Goal: Find specific page/section: Find specific page/section

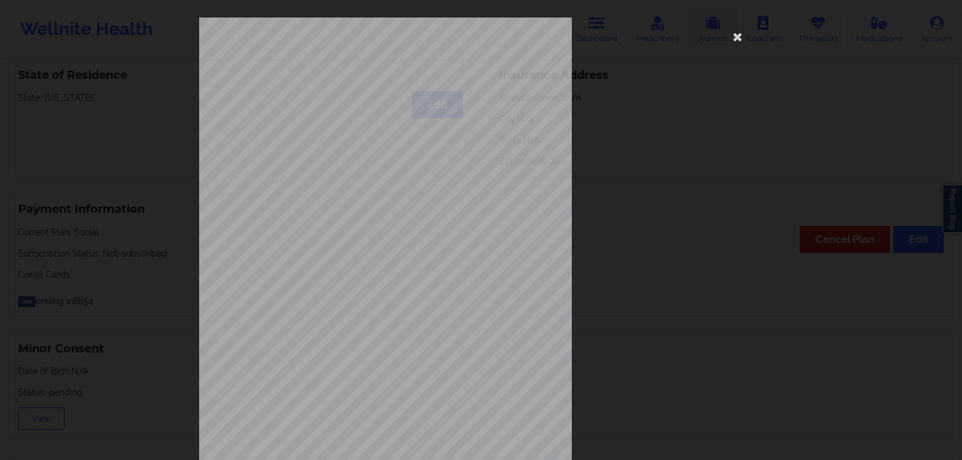
click at [729, 34] on icon at bounding box center [738, 36] width 20 height 20
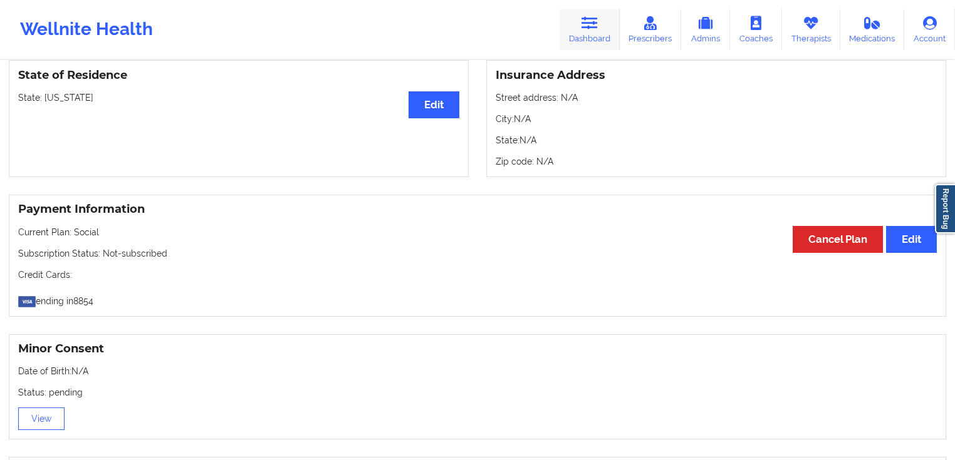
click at [593, 28] on icon at bounding box center [589, 23] width 16 height 14
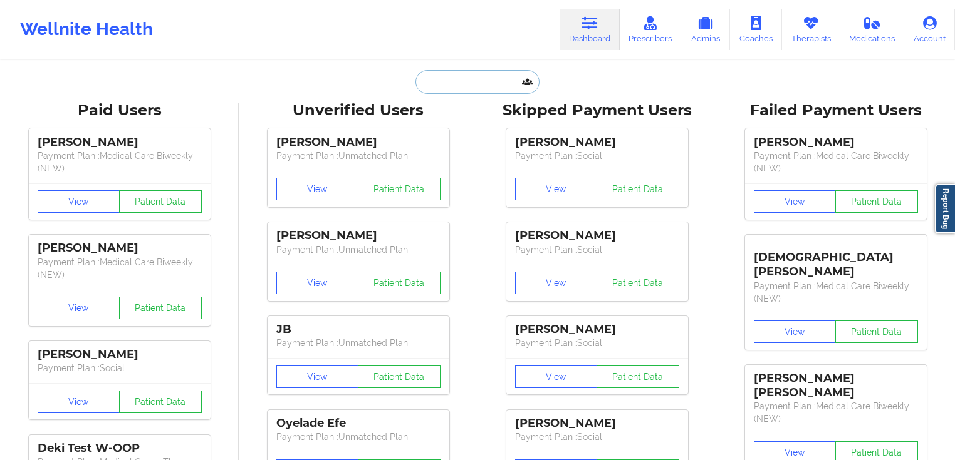
click at [483, 76] on input "text" at bounding box center [477, 82] width 124 height 24
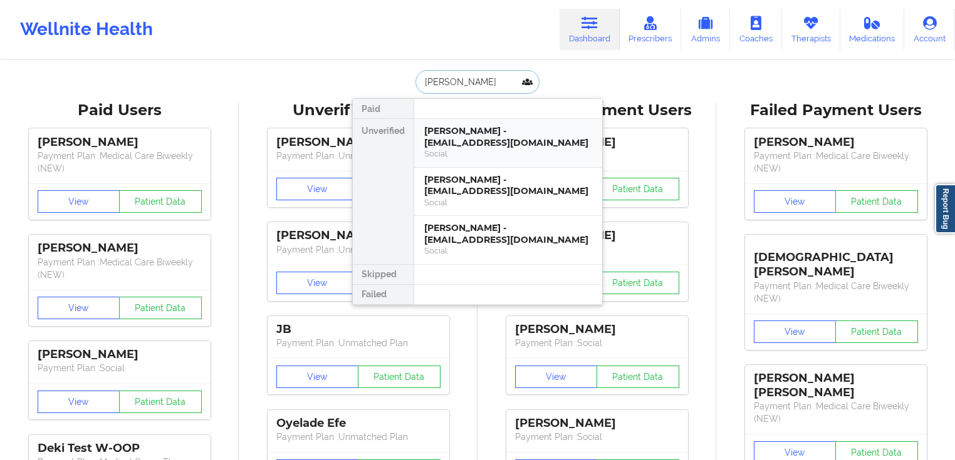
type input "[PERSON_NAME]"
click at [515, 143] on div "[PERSON_NAME] - [EMAIL_ADDRESS][DOMAIN_NAME]" at bounding box center [508, 136] width 168 height 23
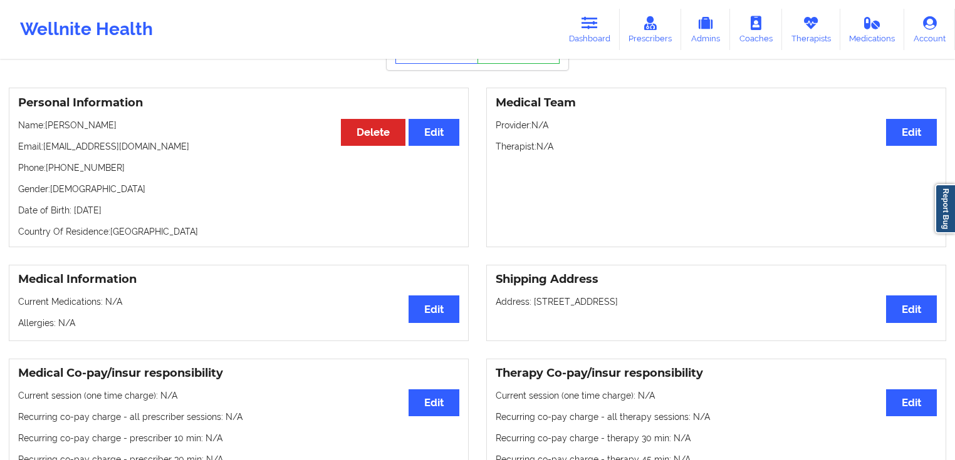
scroll to position [81, 0]
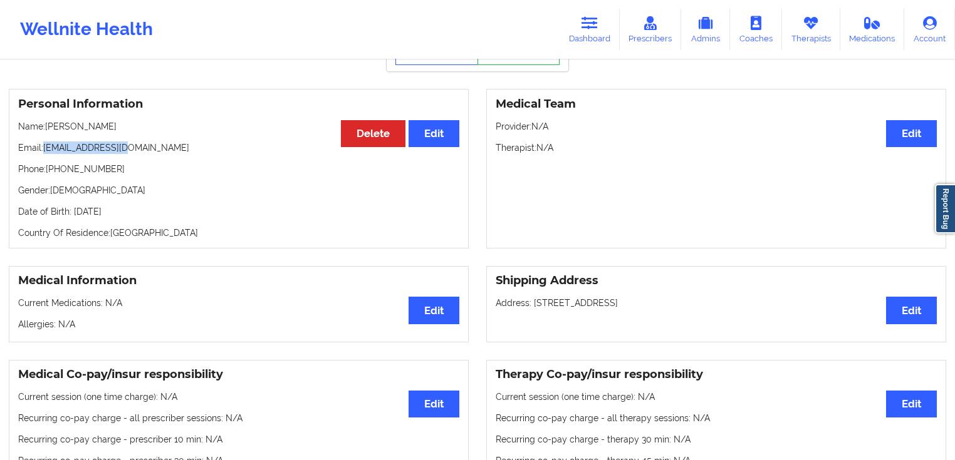
drag, startPoint x: 138, startPoint y: 151, endPoint x: 46, endPoint y: 150, distance: 91.5
click at [46, 150] on p "Email: [EMAIL_ADDRESS][DOMAIN_NAME]" at bounding box center [238, 148] width 441 height 13
copy p "[EMAIL_ADDRESS][DOMAIN_NAME]"
click at [596, 27] on icon at bounding box center [589, 23] width 16 height 14
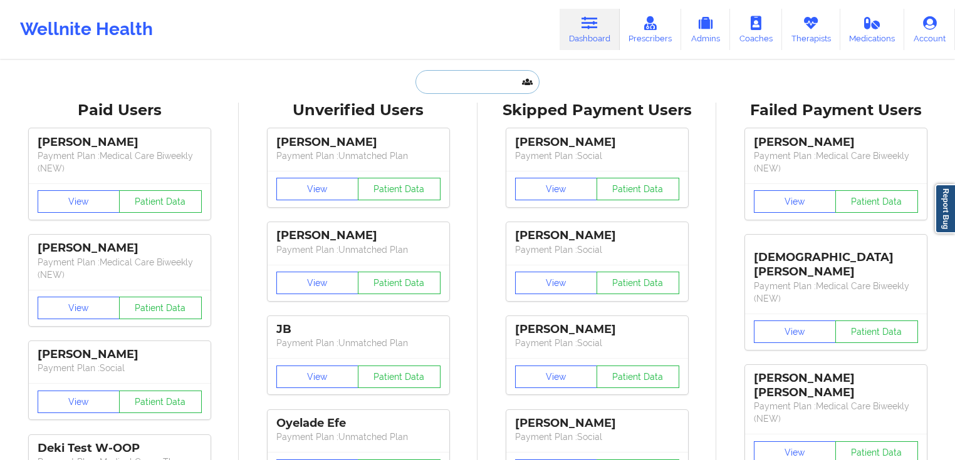
click at [454, 76] on input "text" at bounding box center [477, 82] width 124 height 24
paste input "[EMAIL_ADDRESS][DOMAIN_NAME]"
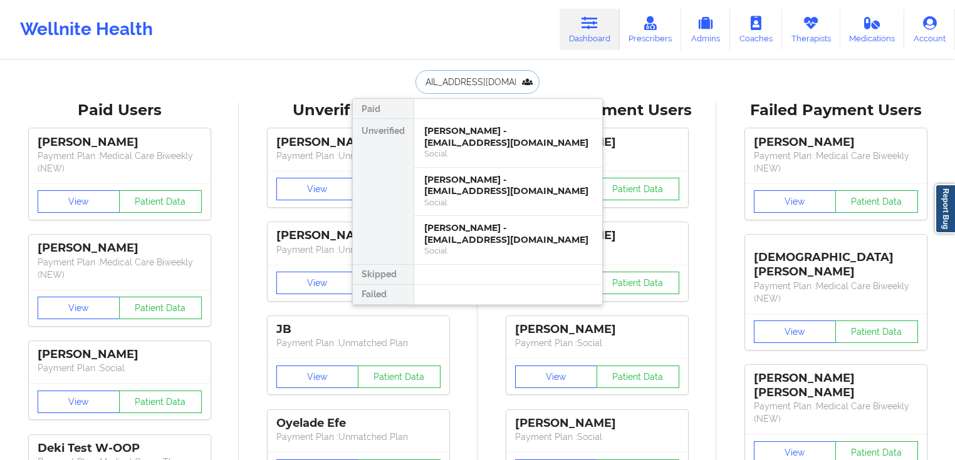
type input "[EMAIL_ADDRESS][DOMAIN_NAME]"
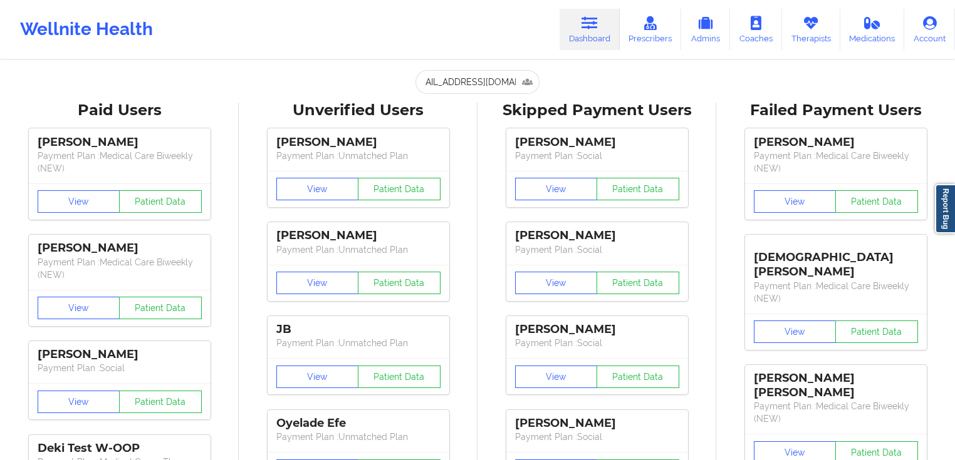
scroll to position [0, 0]
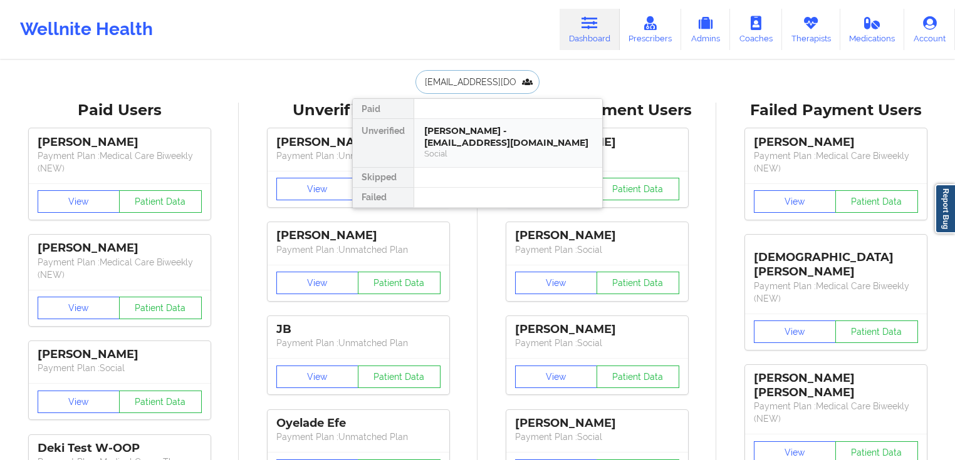
click at [489, 135] on div "[PERSON_NAME] - [EMAIL_ADDRESS][DOMAIN_NAME]" at bounding box center [508, 136] width 168 height 23
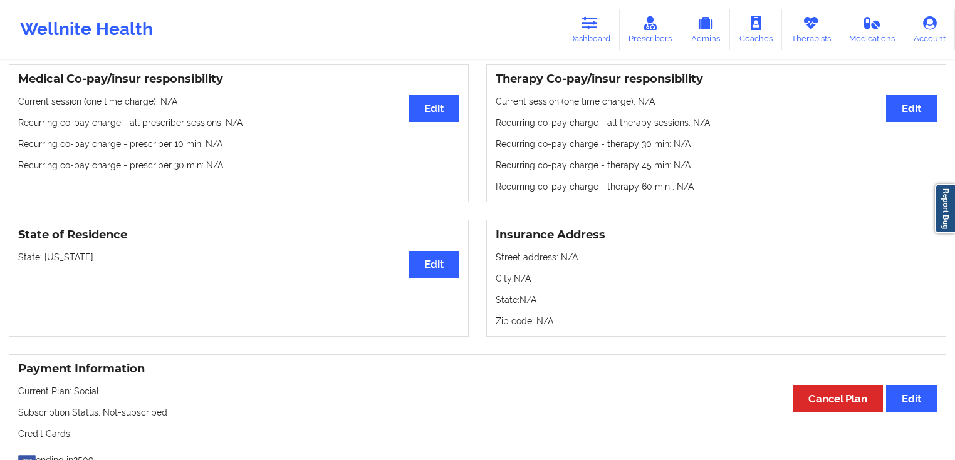
scroll to position [382, 0]
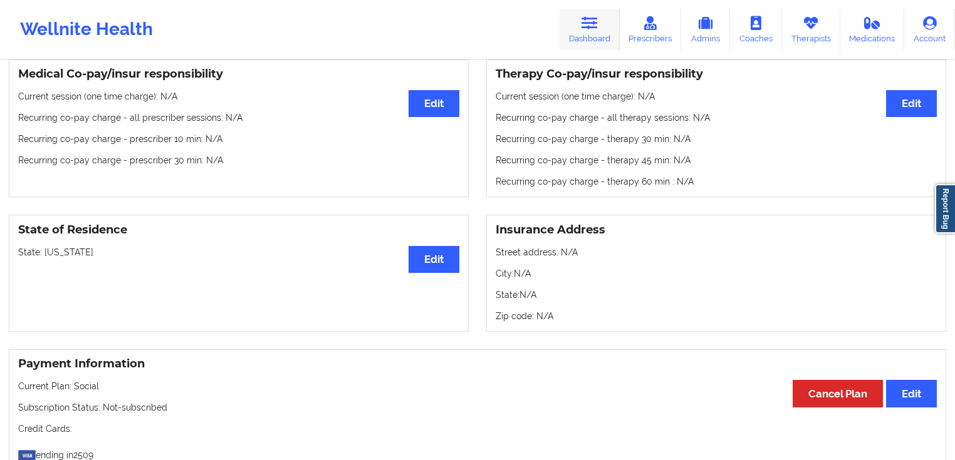
click at [578, 19] on link "Dashboard" at bounding box center [589, 29] width 60 height 41
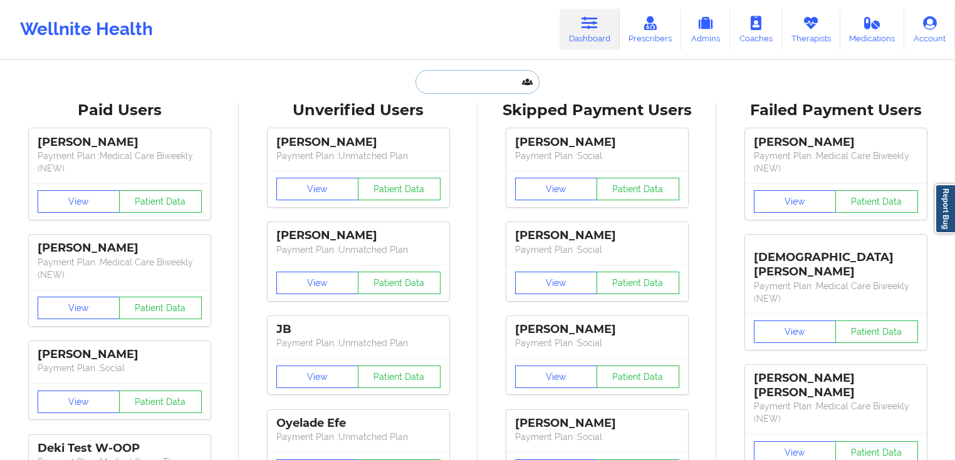
click at [479, 75] on input "text" at bounding box center [477, 82] width 124 height 24
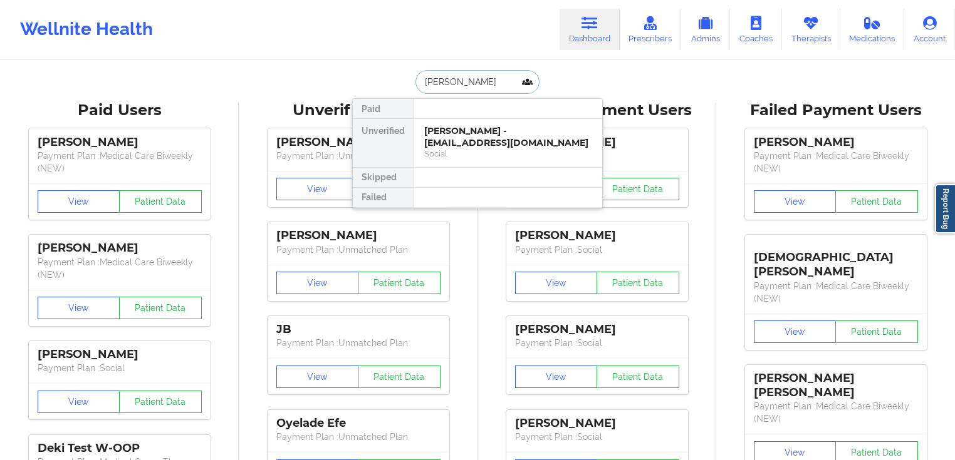
type input "kyla"
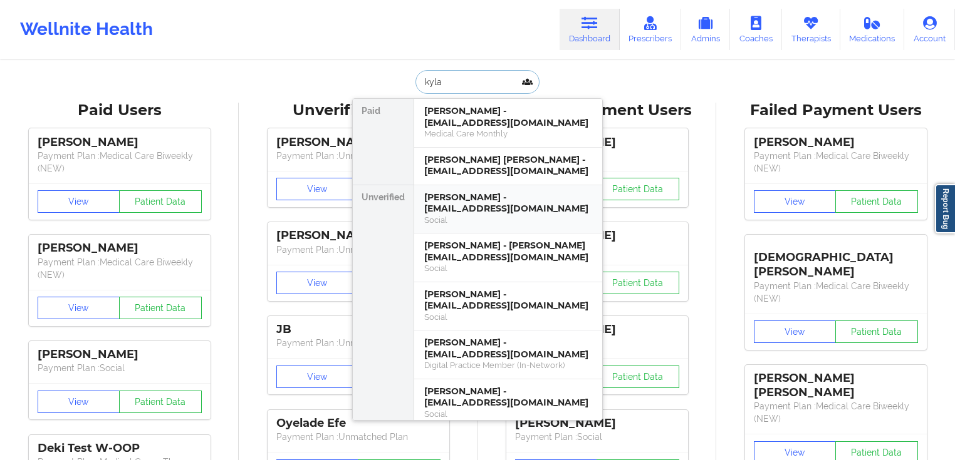
click at [501, 198] on div "[PERSON_NAME] - [EMAIL_ADDRESS][DOMAIN_NAME]" at bounding box center [508, 203] width 168 height 23
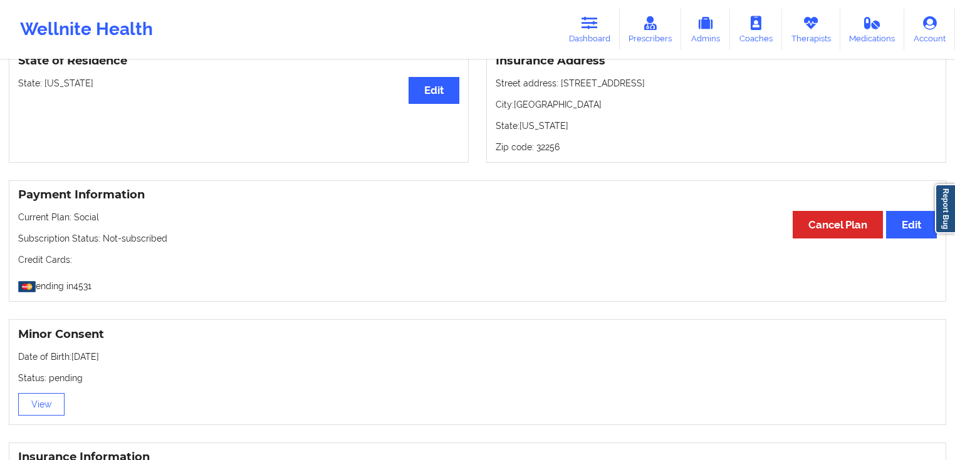
scroll to position [573, 0]
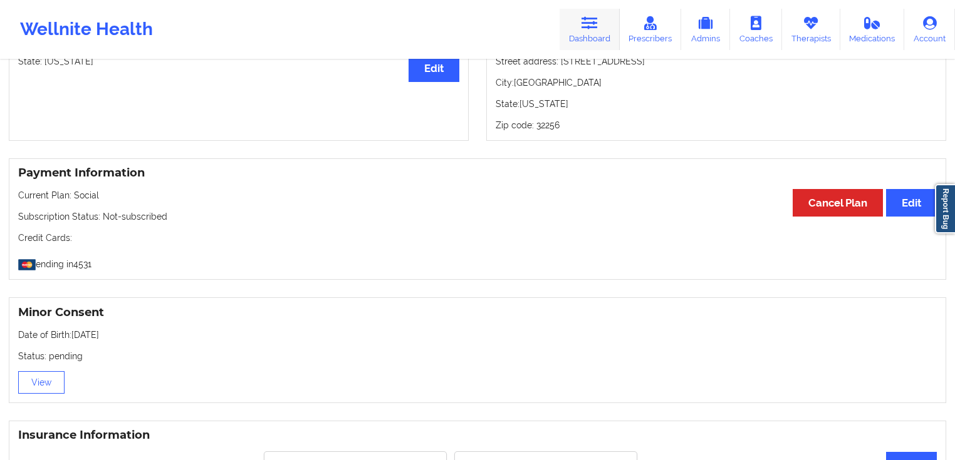
click at [590, 31] on link "Dashboard" at bounding box center [589, 29] width 60 height 41
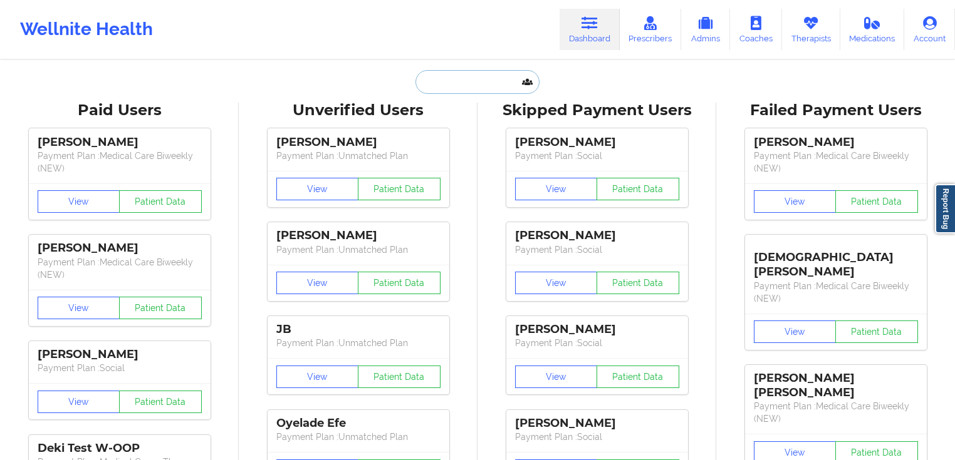
click at [469, 88] on input "text" at bounding box center [477, 82] width 124 height 24
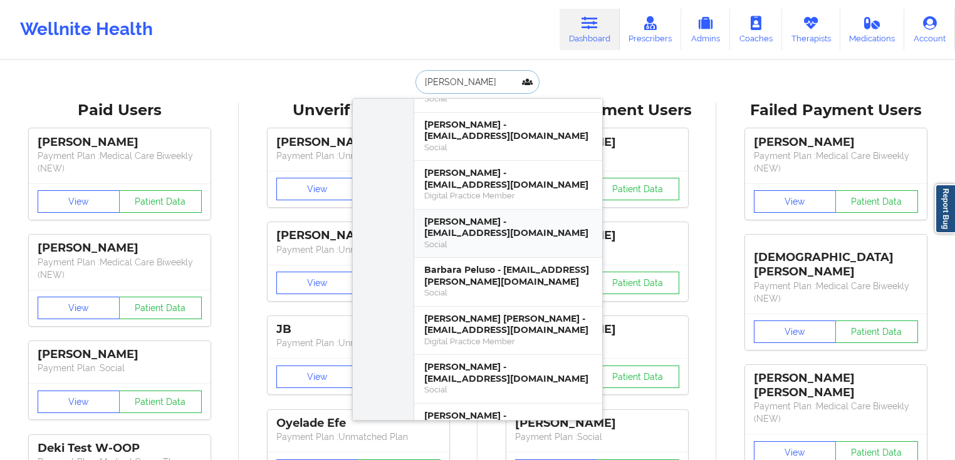
scroll to position [200, 0]
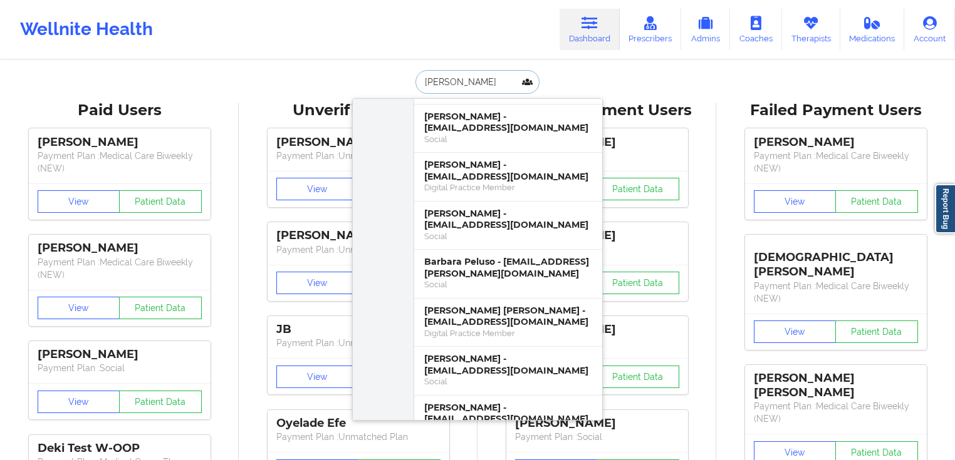
drag, startPoint x: 423, startPoint y: 78, endPoint x: 343, endPoint y: 75, distance: 80.3
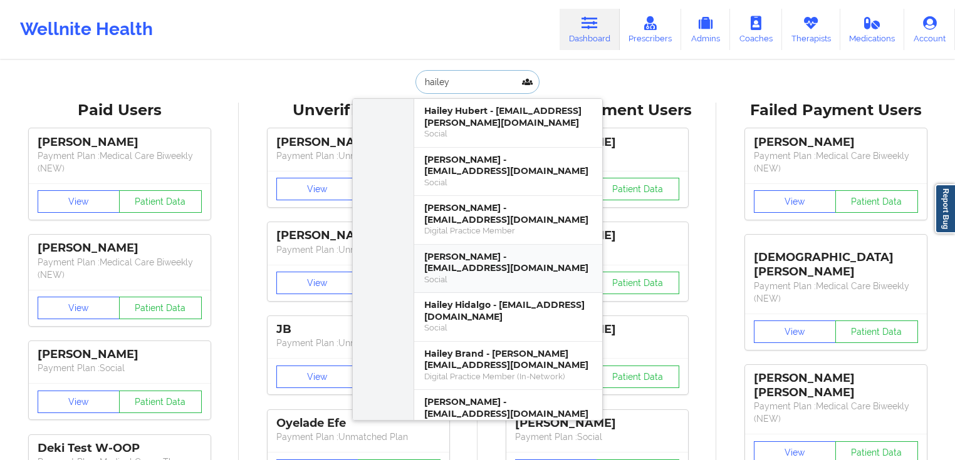
scroll to position [551, 0]
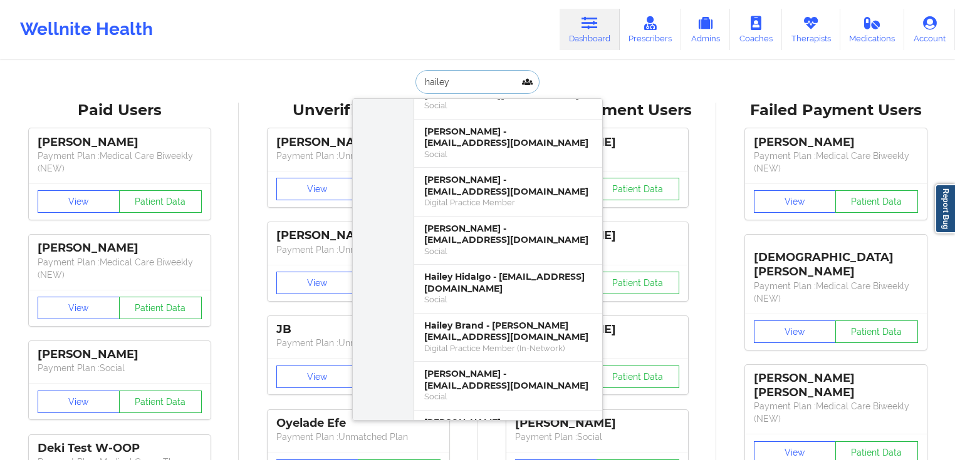
drag, startPoint x: 464, startPoint y: 84, endPoint x: 370, endPoint y: 78, distance: 94.2
click at [360, 80] on div "[PERSON_NAME] Paid [PERSON_NAME] - [EMAIL_ADDRESS][DOMAIN_NAME] Unverified Hail…" at bounding box center [477, 82] width 251 height 24
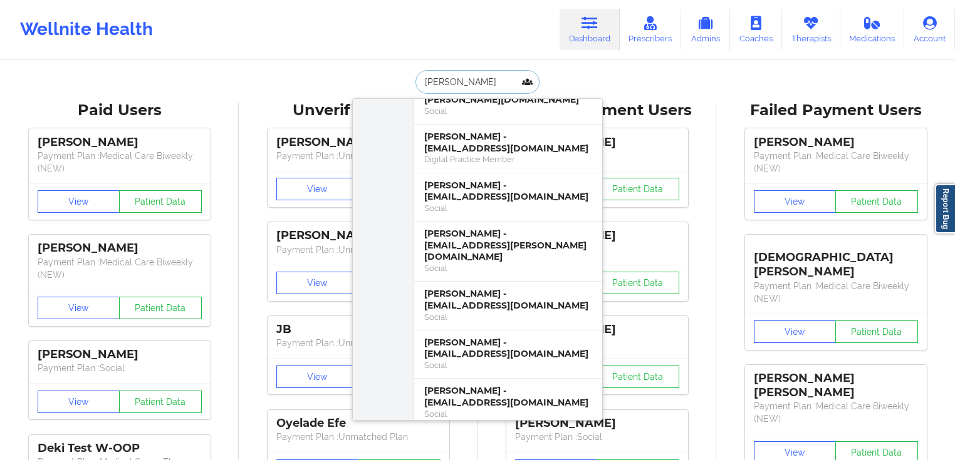
scroll to position [150, 0]
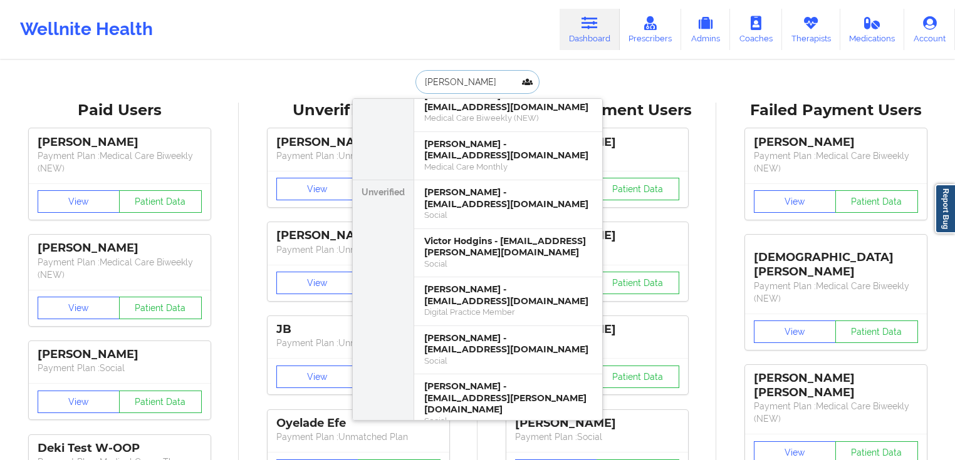
paste input "[EMAIL_ADDRESS][DOMAIN_NAME]"
click at [480, 80] on input "[EMAIL_ADDRESS][DOMAIN_NAME]" at bounding box center [477, 82] width 124 height 24
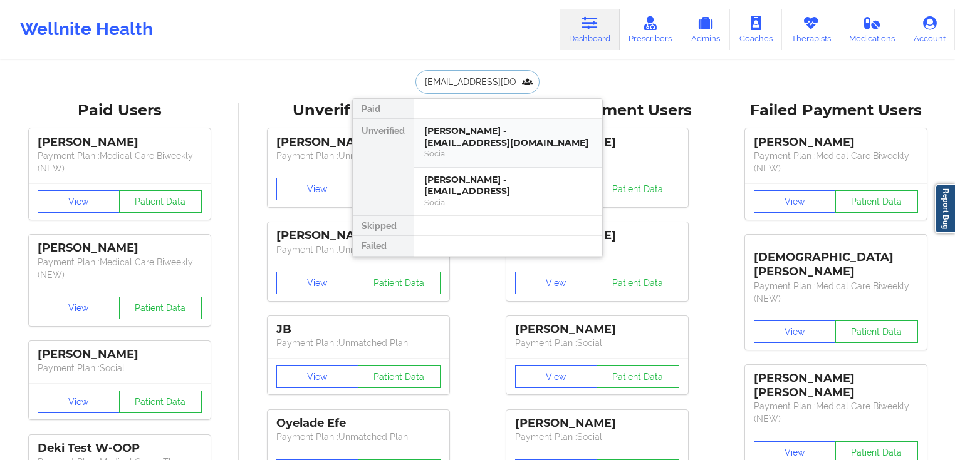
type input "[EMAIL_ADDRESS][DOMAIN_NAME]"
click at [465, 130] on div "[PERSON_NAME] - [EMAIL_ADDRESS][DOMAIN_NAME]" at bounding box center [508, 136] width 168 height 23
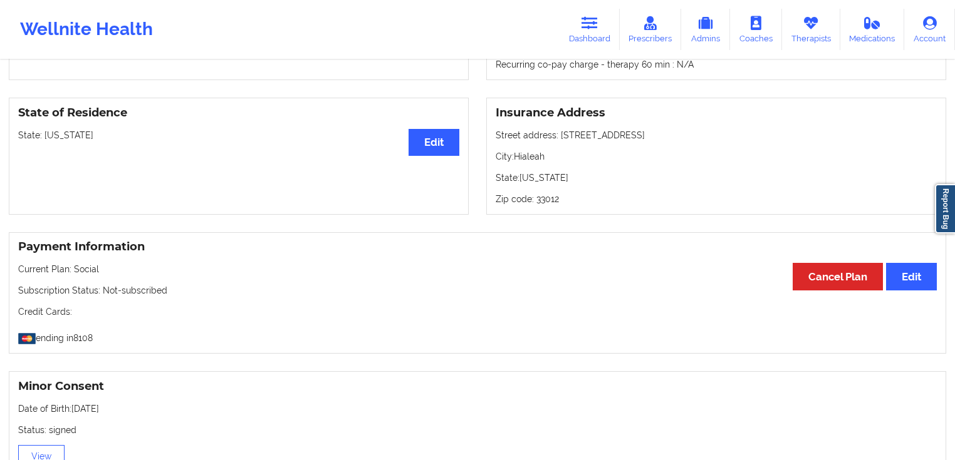
scroll to position [382, 0]
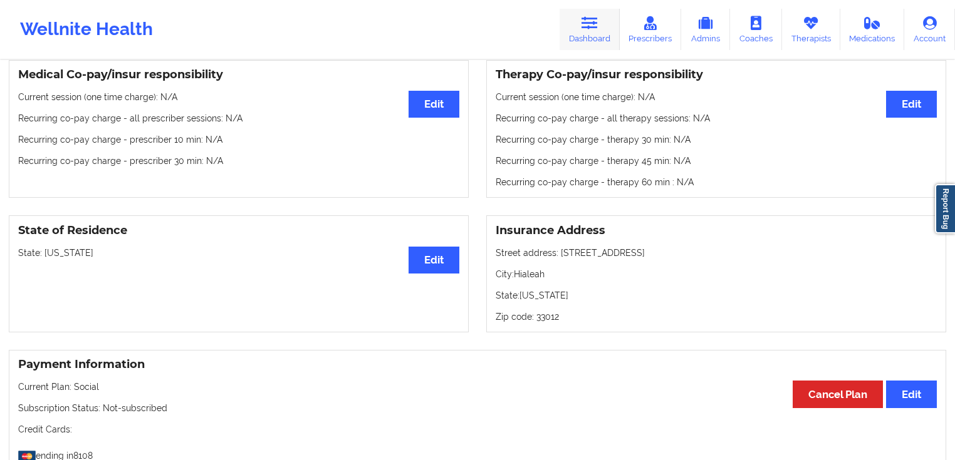
click at [604, 12] on link "Dashboard" at bounding box center [589, 29] width 60 height 41
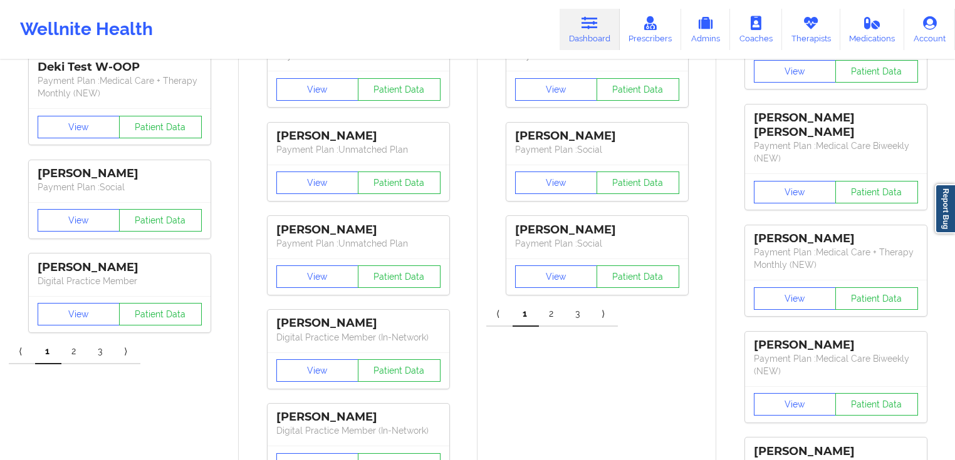
click at [580, 44] on link "Dashboard" at bounding box center [589, 29] width 60 height 41
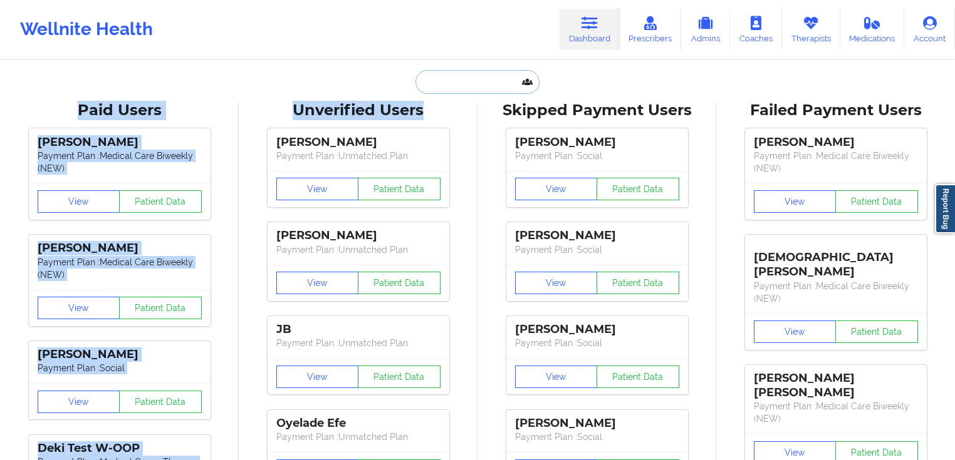
click at [477, 90] on input "text" at bounding box center [477, 82] width 124 height 24
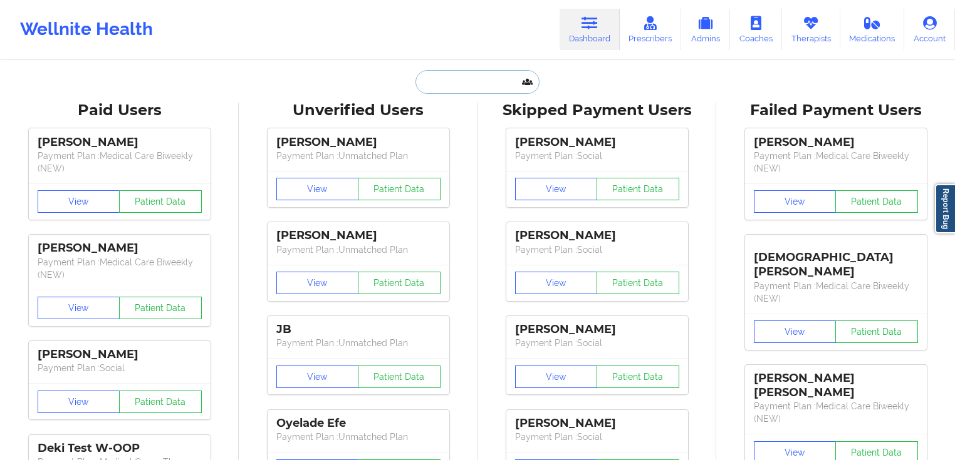
paste input "[EMAIL_ADDRESS][DOMAIN_NAME]"
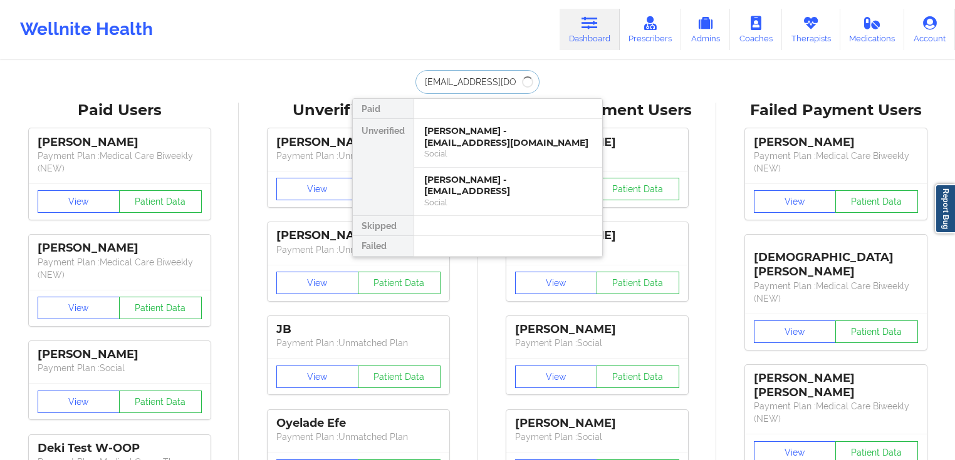
type input "[EMAIL_ADDRESS][DOMAIN_NAME]"
